Goal: Check status

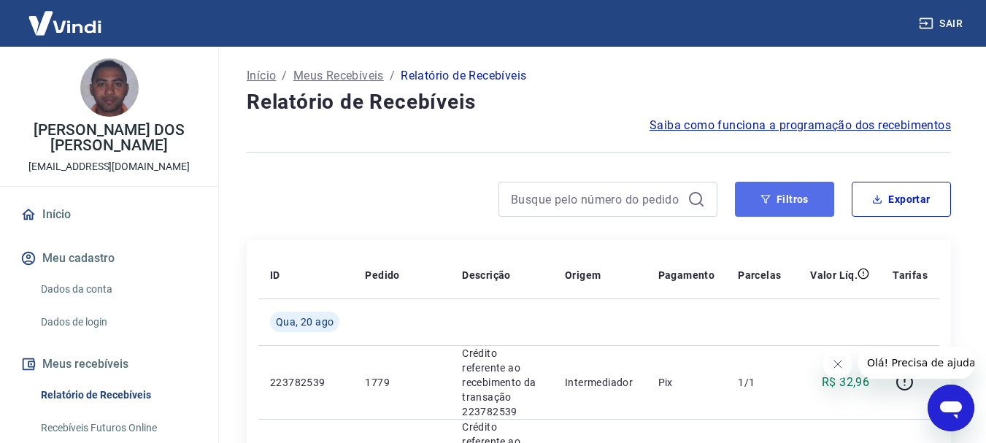
click at [775, 193] on button "Filtros" at bounding box center [784, 199] width 99 height 35
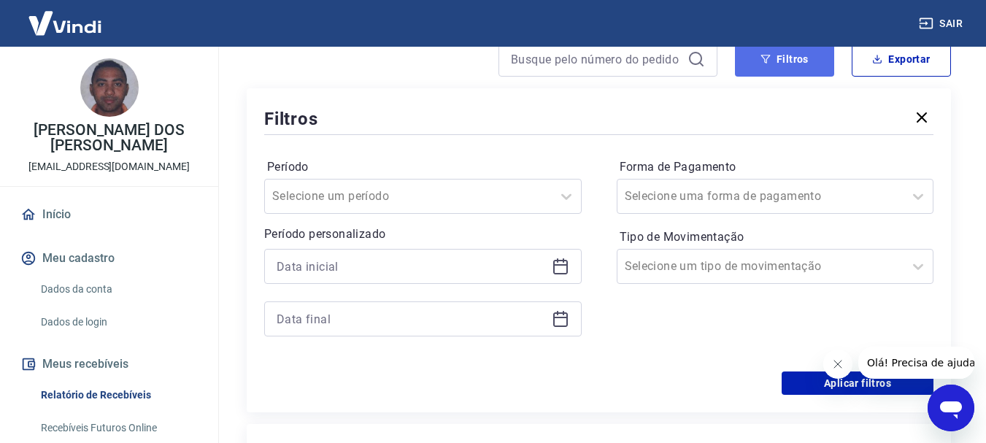
scroll to position [146, 0]
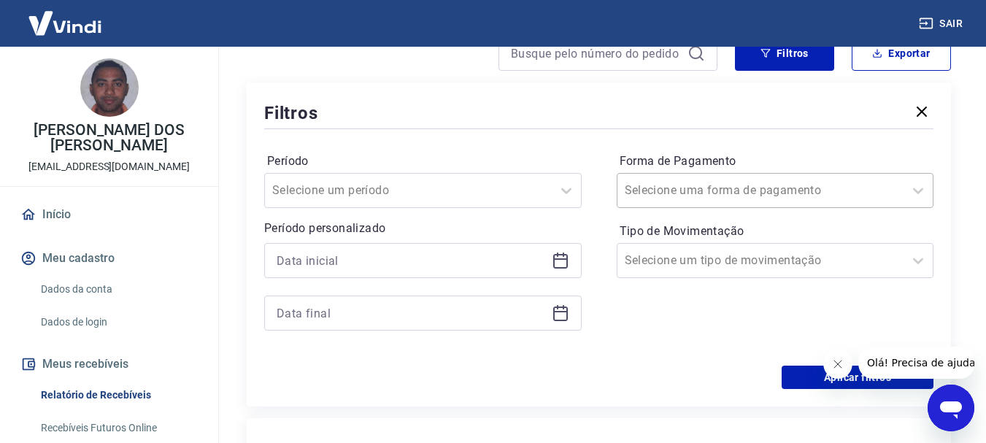
click at [783, 192] on div at bounding box center [761, 190] width 272 height 20
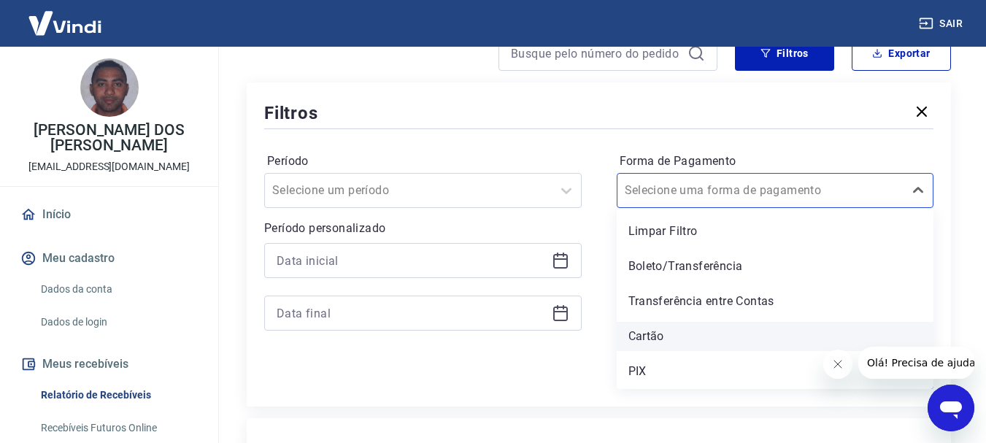
click at [718, 324] on div "Cartão" at bounding box center [776, 336] width 318 height 29
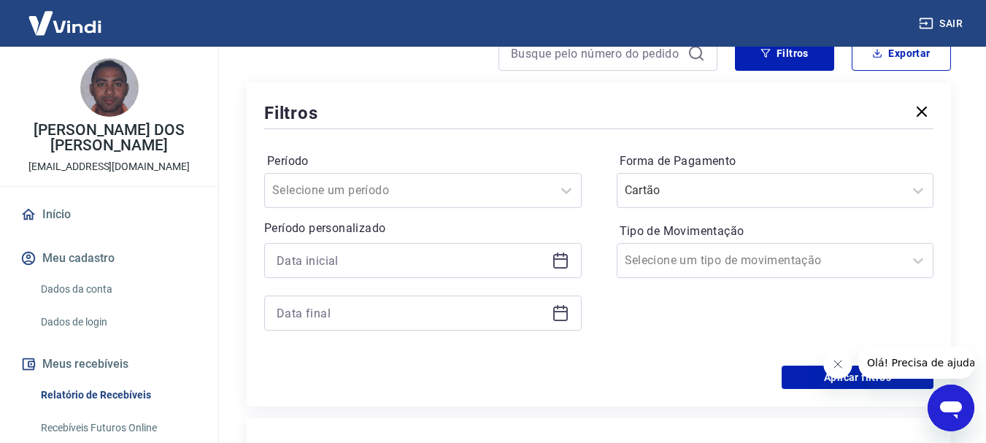
click at [924, 110] on icon "button" at bounding box center [922, 112] width 10 height 10
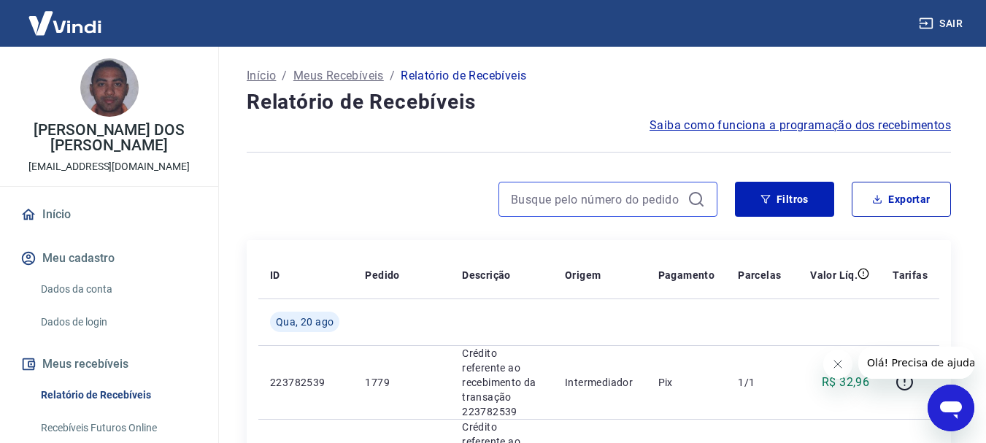
click at [595, 197] on input at bounding box center [596, 199] width 171 height 22
click at [585, 212] on div at bounding box center [608, 199] width 219 height 35
click at [585, 202] on input at bounding box center [596, 199] width 171 height 22
paste input "173377105495"
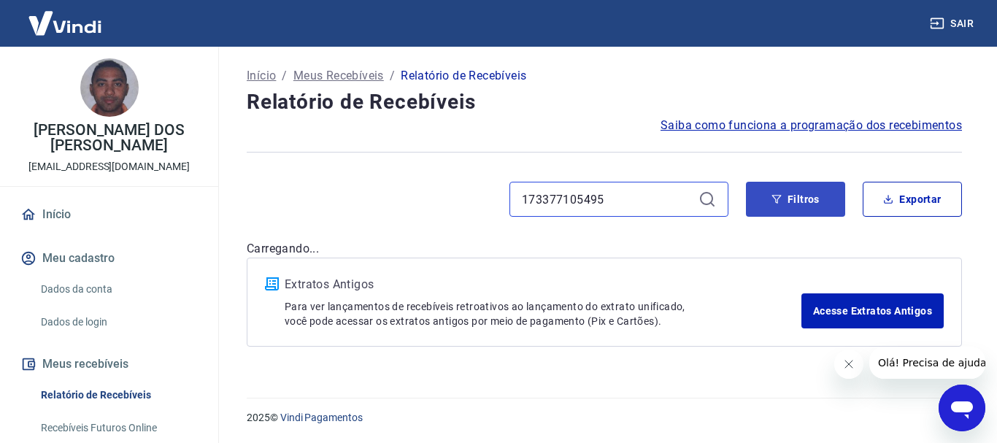
type input "173377105495"
click at [784, 207] on button "Filtros" at bounding box center [795, 199] width 99 height 35
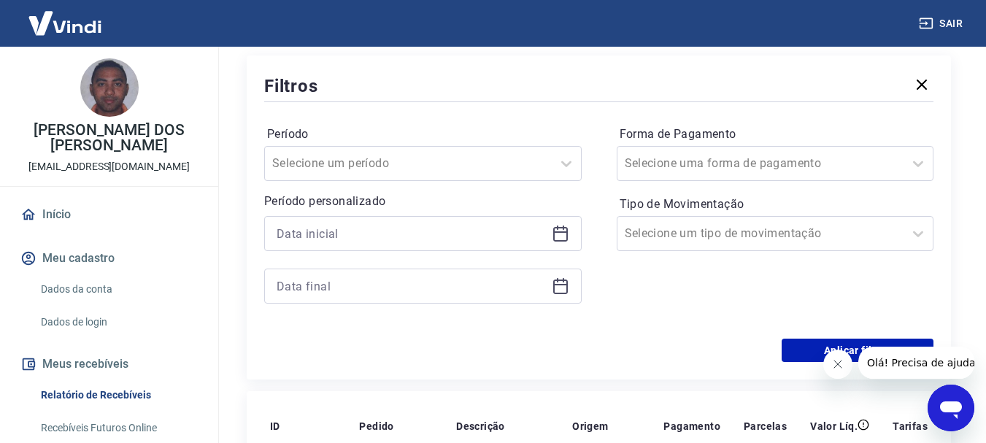
scroll to position [438, 0]
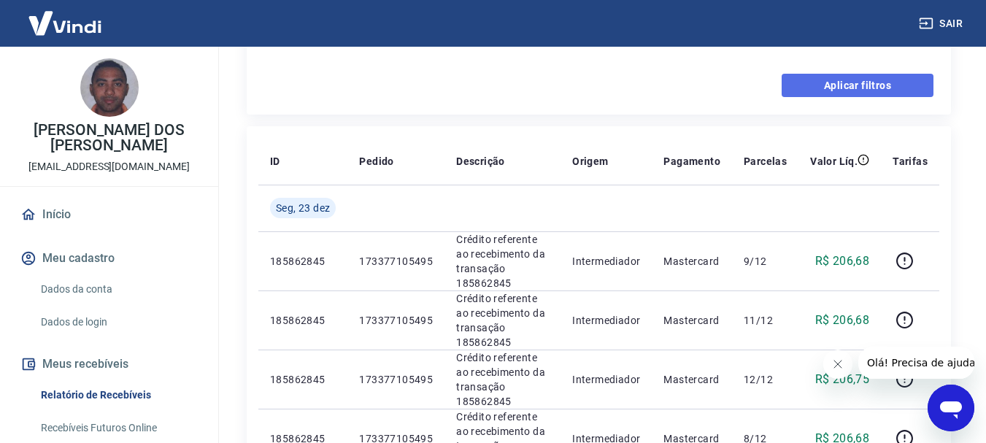
click at [865, 85] on button "Aplicar filtros" at bounding box center [858, 85] width 152 height 23
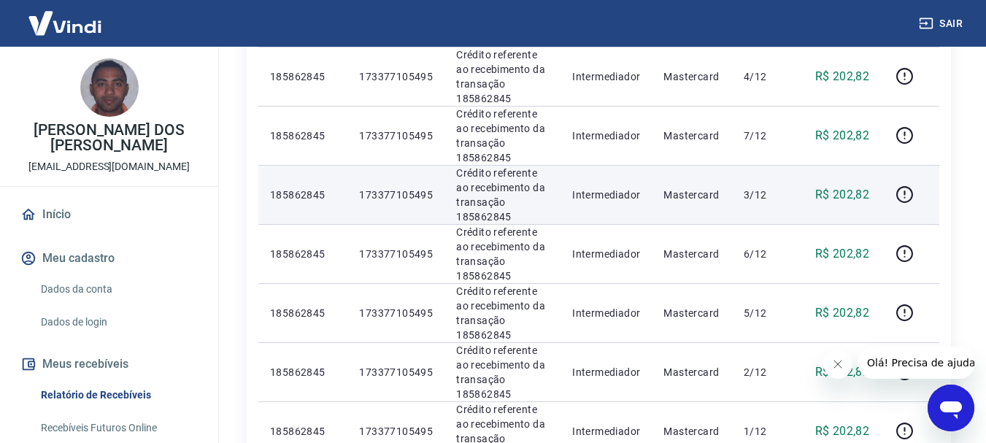
scroll to position [607, 0]
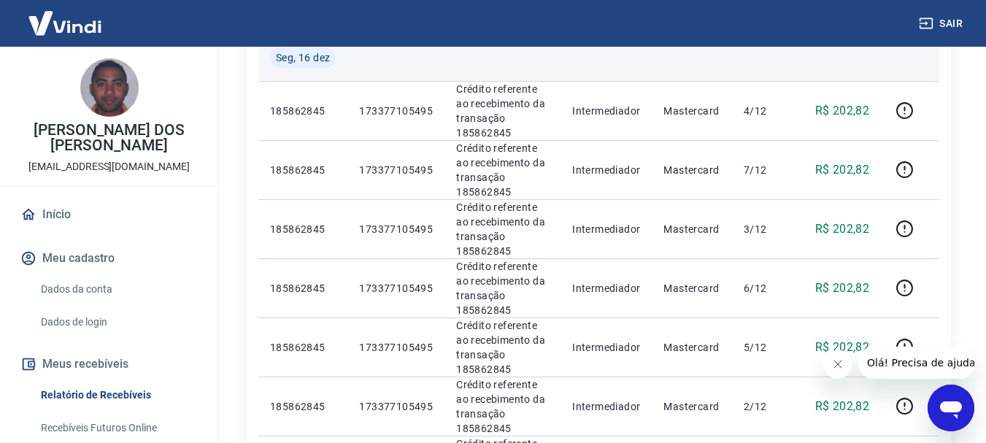
click at [877, 55] on td at bounding box center [840, 57] width 82 height 47
